Goal: Information Seeking & Learning: Learn about a topic

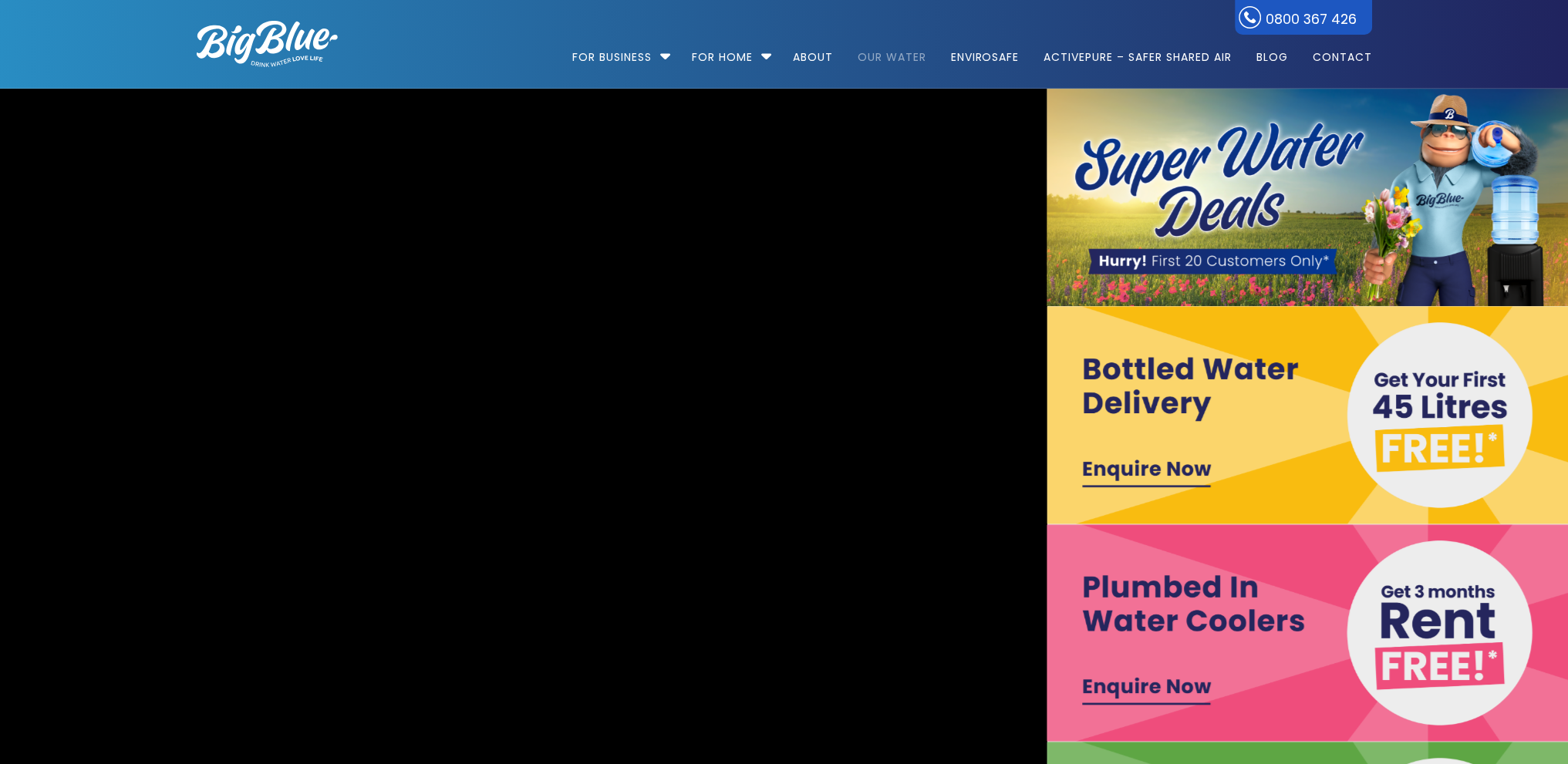
click at [886, 48] on link "Our Water" at bounding box center [892, 49] width 91 height 99
